Goal: Task Accomplishment & Management: Manage account settings

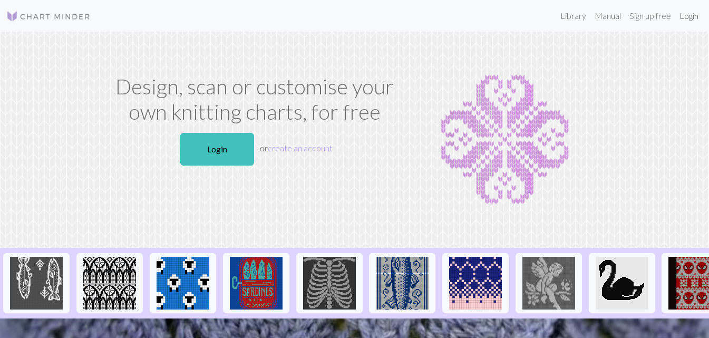
click at [691, 15] on link "Login" at bounding box center [688, 15] width 27 height 21
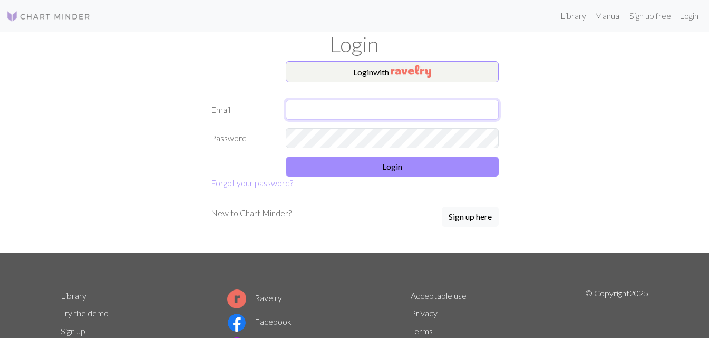
click at [332, 116] on input "text" at bounding box center [392, 110] width 213 height 20
click at [304, 111] on input "lydreeves99@gmail.com" at bounding box center [392, 110] width 213 height 20
type input "lydiareeves99@gmail.com"
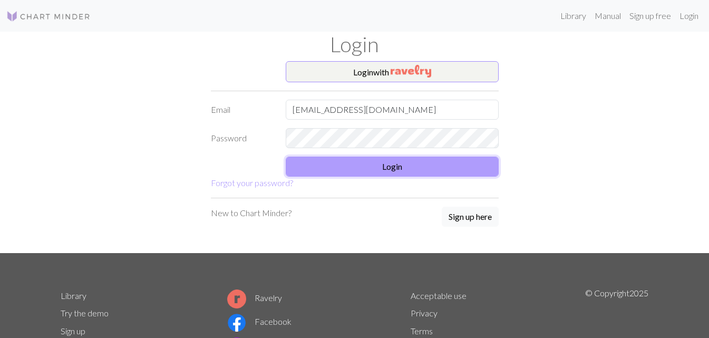
click at [360, 167] on button "Login" at bounding box center [392, 167] width 213 height 20
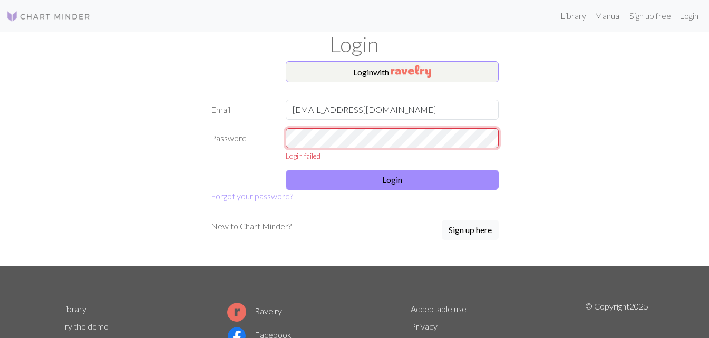
click at [93, 144] on div "Login with Email lydiareeves99@gmail.com Password Login failed Login Forgot you…" at bounding box center [354, 163] width 601 height 205
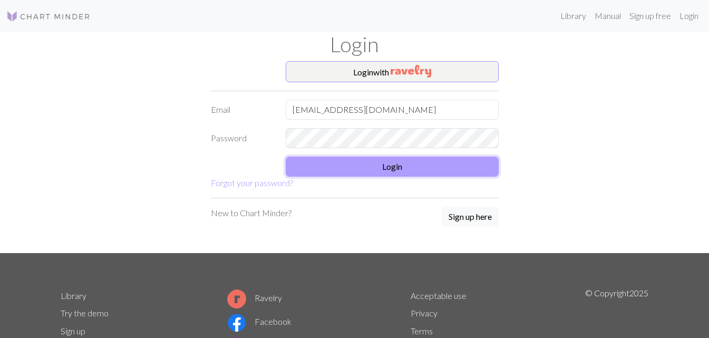
click at [333, 162] on button "Login" at bounding box center [392, 167] width 213 height 20
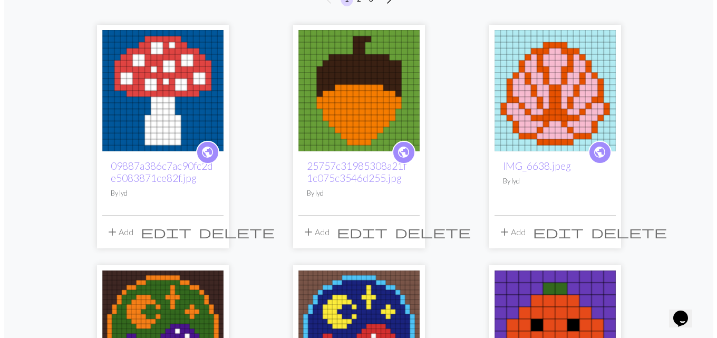
scroll to position [105, 0]
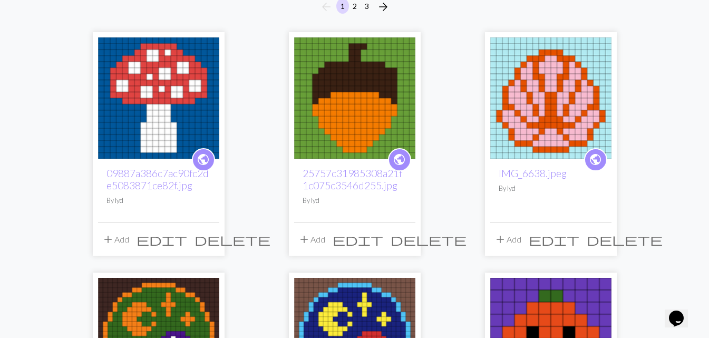
click at [383, 239] on span "edit" at bounding box center [358, 239] width 51 height 15
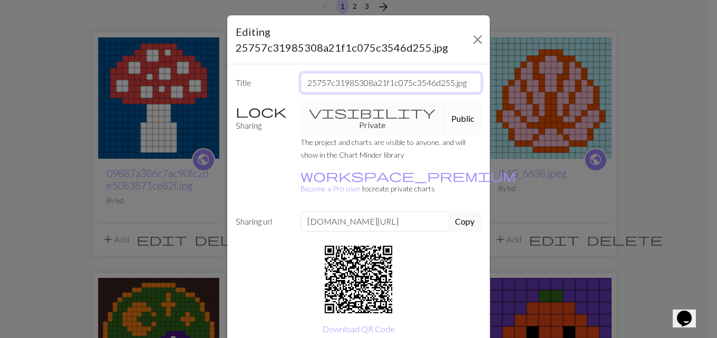
click at [332, 82] on input "25757c31985308a21f1c075c3546d255.jpg" at bounding box center [390, 83] width 181 height 20
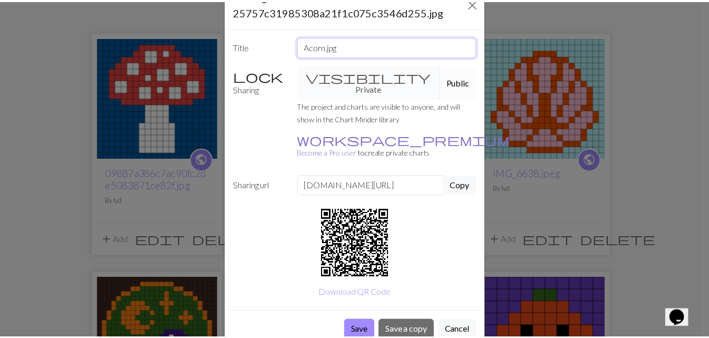
scroll to position [37, 0]
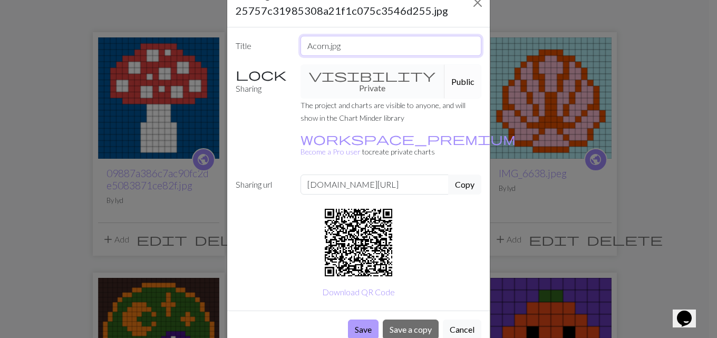
type input "Acorn.jpg"
click at [349, 319] on button "Save" at bounding box center [363, 329] width 31 height 20
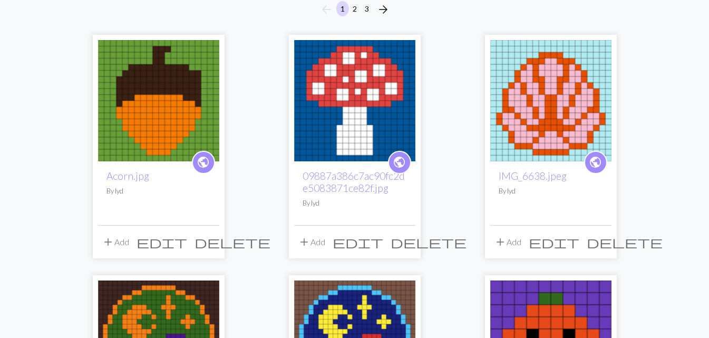
scroll to position [105, 0]
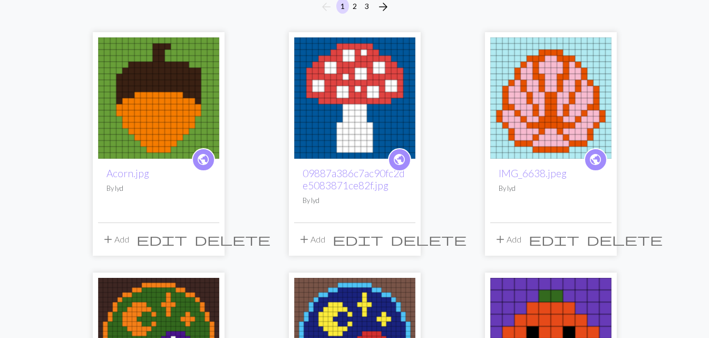
click at [383, 240] on span "edit" at bounding box center [358, 239] width 51 height 15
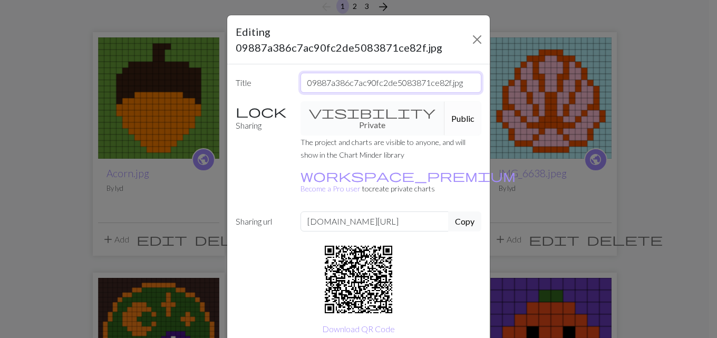
click at [324, 73] on input "09887a386c7ac90fc2de5083871ce82f.jpg" at bounding box center [390, 83] width 181 height 20
type input "Mushroom.jpg"
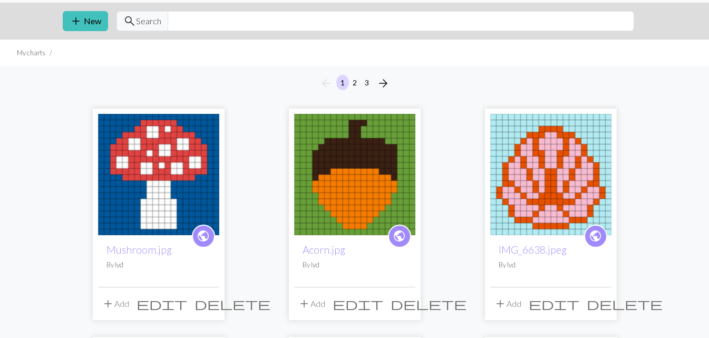
scroll to position [53, 0]
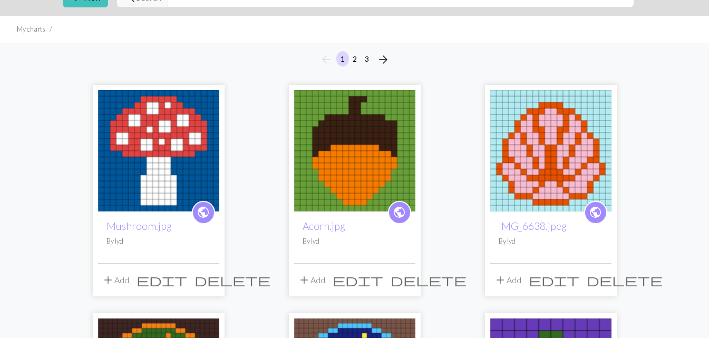
click at [342, 159] on img at bounding box center [354, 150] width 121 height 121
click at [342, 158] on img at bounding box center [354, 150] width 121 height 121
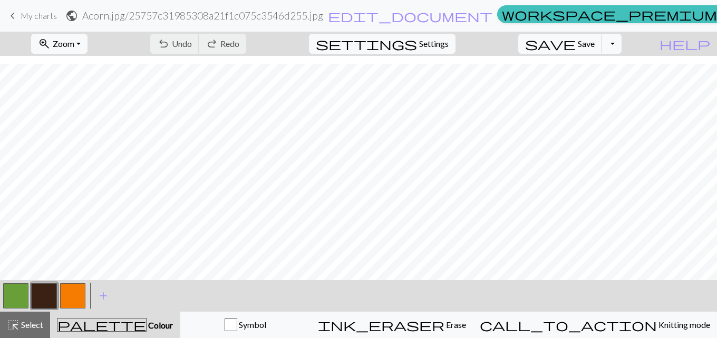
scroll to position [55, 0]
